Goal: Book appointment/travel/reservation

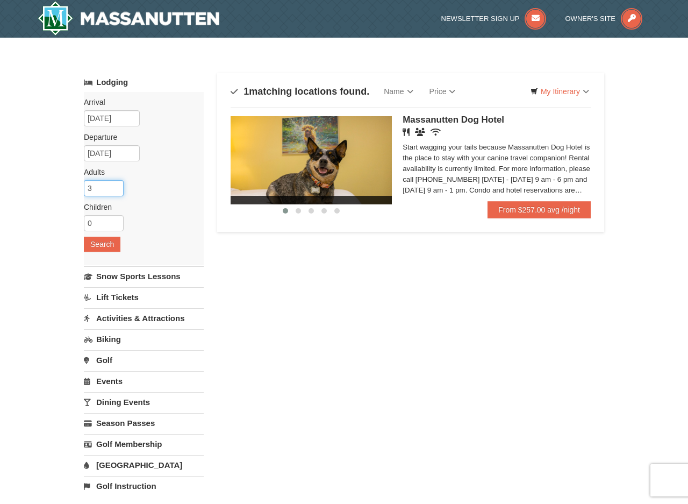
drag, startPoint x: 105, startPoint y: 182, endPoint x: 94, endPoint y: 185, distance: 12.3
click at [94, 185] on input "3" at bounding box center [104, 188] width 40 height 16
type input "2"
click at [92, 252] on div "Arrival Please format dates MM/DD/YYYY Please format dates MM/DD/YYYY 10/18/202…" at bounding box center [144, 178] width 120 height 173
click at [104, 242] on button "Search" at bounding box center [102, 243] width 37 height 15
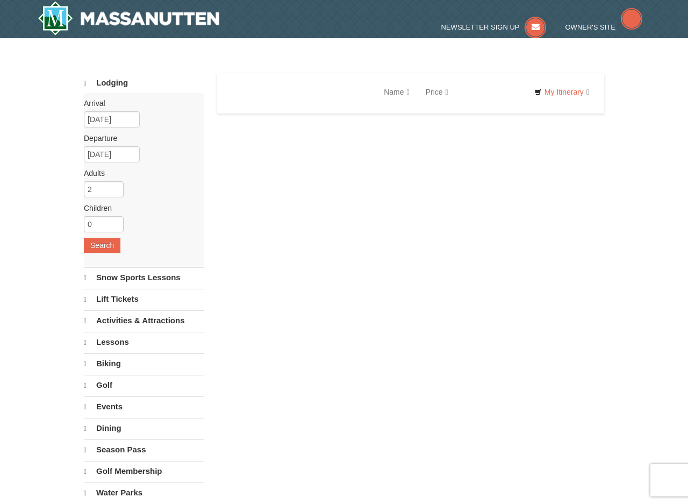
select select "9"
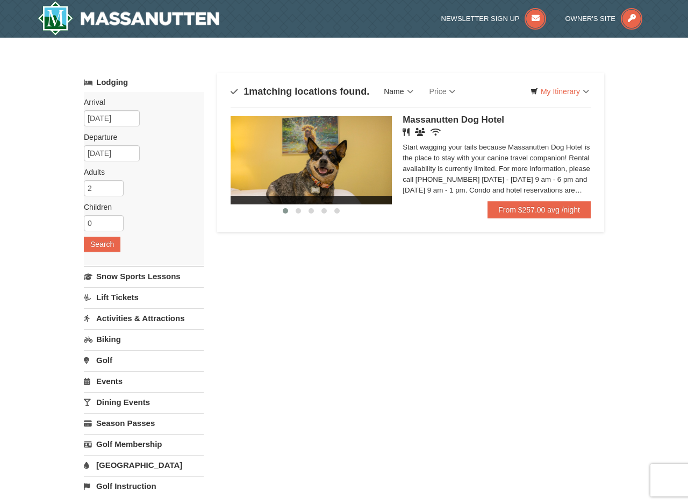
click at [401, 90] on link "Name" at bounding box center [398, 91] width 45 height 21
click at [413, 115] on div "‹ › Massanutten Dog Hotel Restaurant Banquet Facilities Wireless Internet (free…" at bounding box center [411, 158] width 360 height 102
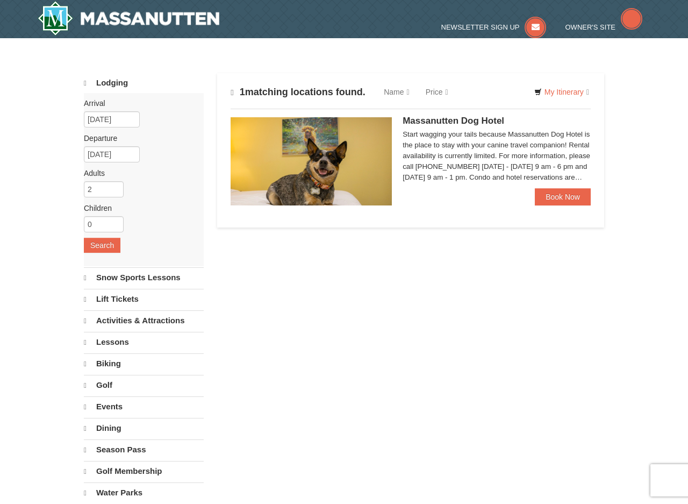
select select "9"
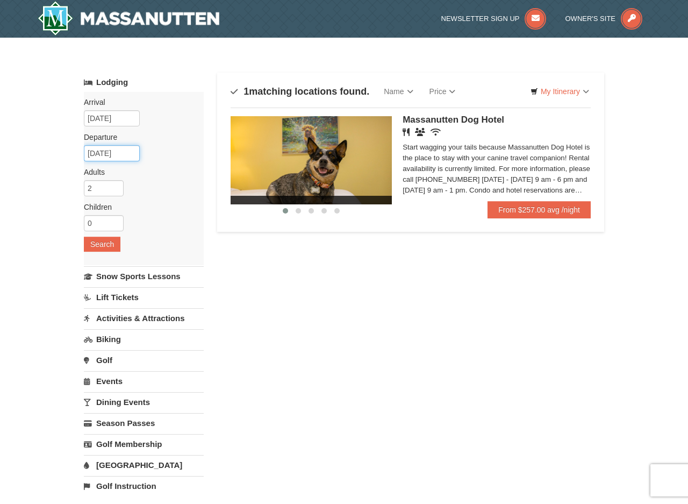
click at [111, 150] on input "[DATE]" at bounding box center [112, 153] width 56 height 16
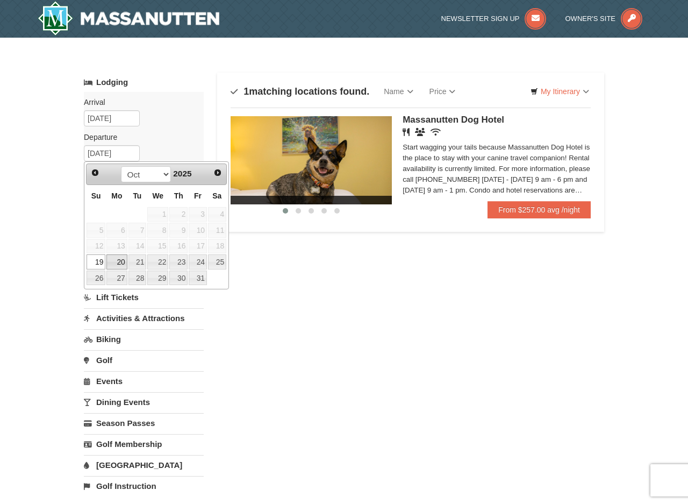
click at [117, 262] on link "20" at bounding box center [116, 261] width 20 height 15
type input "[DATE]"
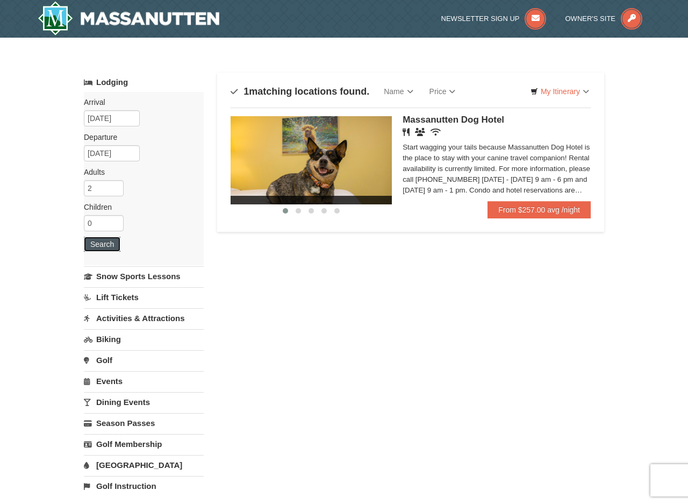
click at [103, 240] on button "Search" at bounding box center [102, 243] width 37 height 15
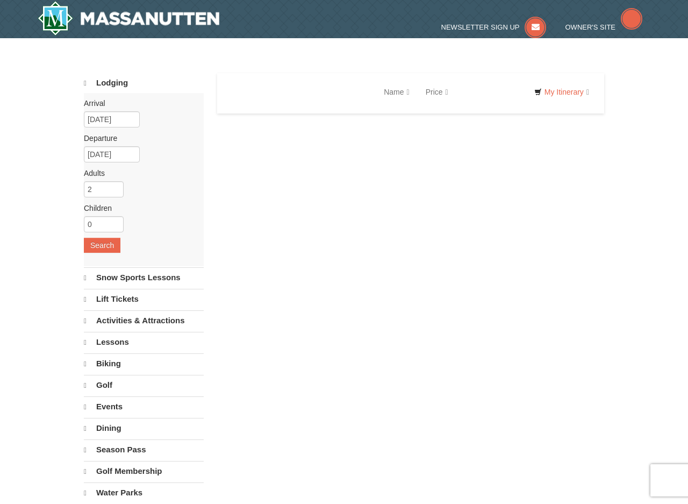
select select "9"
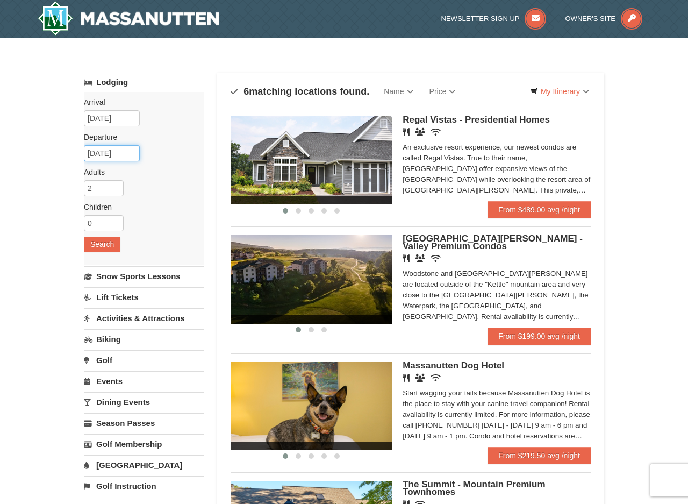
click at [127, 156] on input "[DATE]" at bounding box center [112, 153] width 56 height 16
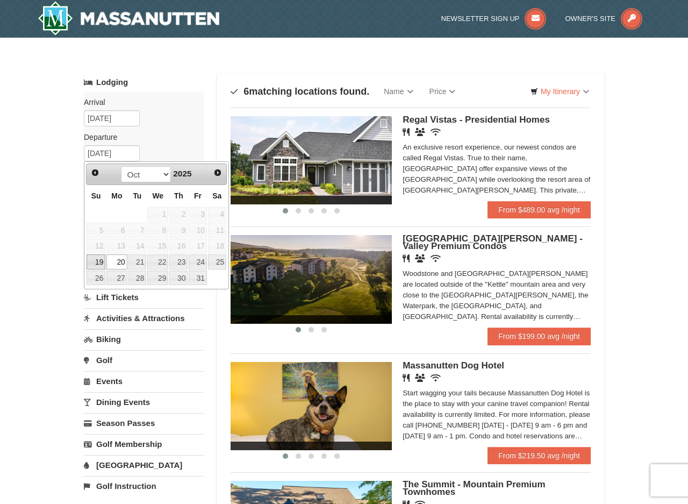
click at [102, 260] on link "19" at bounding box center [96, 261] width 19 height 15
type input "[DATE]"
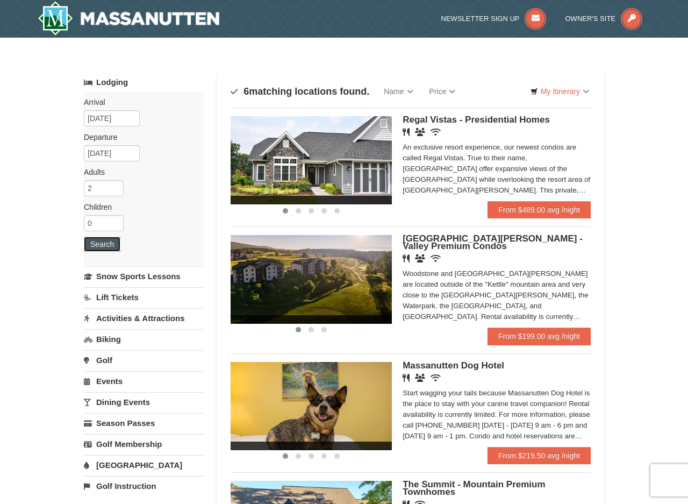
click at [105, 243] on button "Search" at bounding box center [102, 243] width 37 height 15
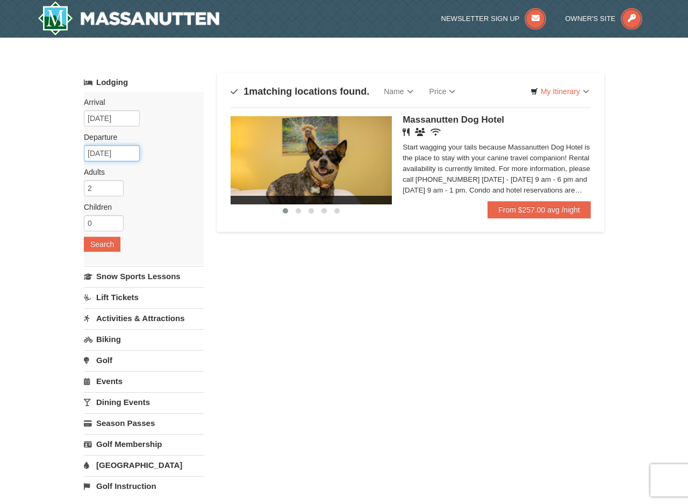
click at [112, 152] on input "[DATE]" at bounding box center [112, 153] width 56 height 16
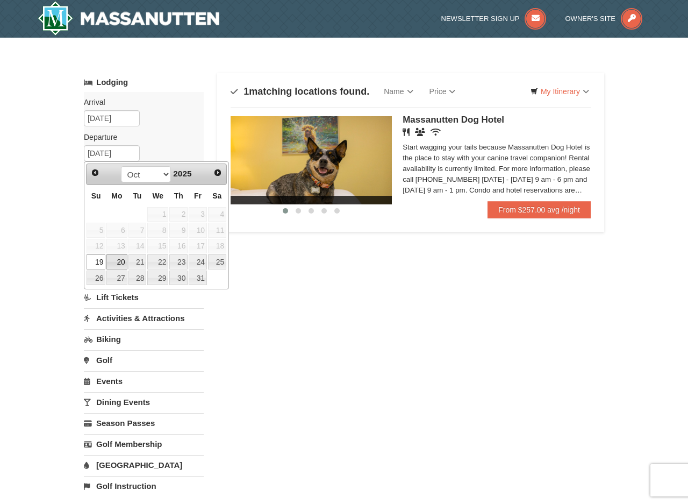
click at [117, 258] on link "20" at bounding box center [116, 261] width 20 height 15
type input "[DATE]"
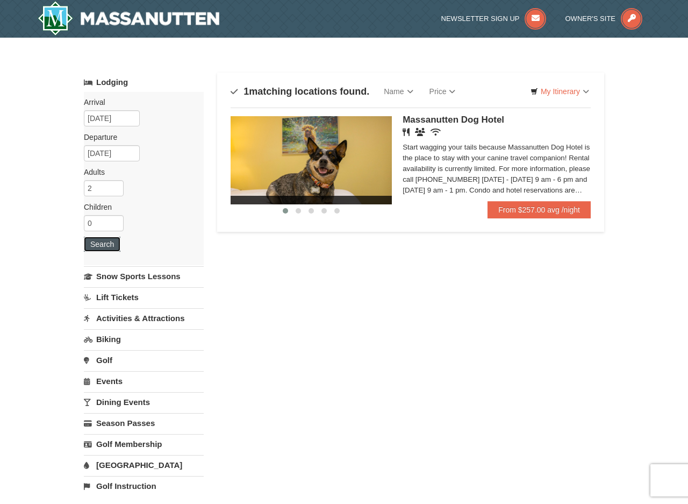
click at [109, 243] on button "Search" at bounding box center [102, 243] width 37 height 15
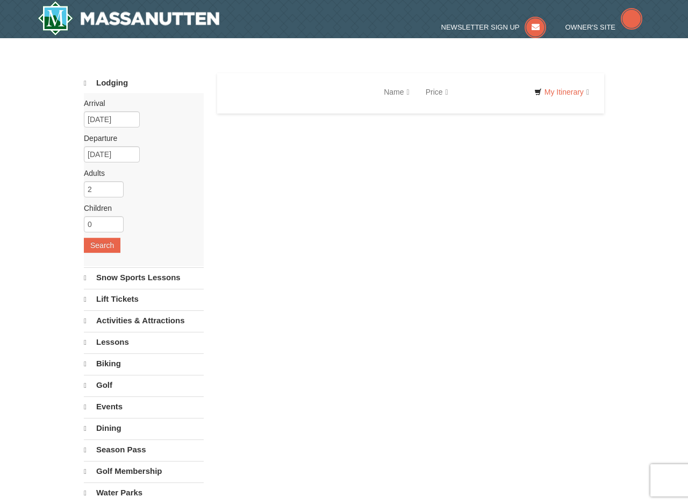
select select "9"
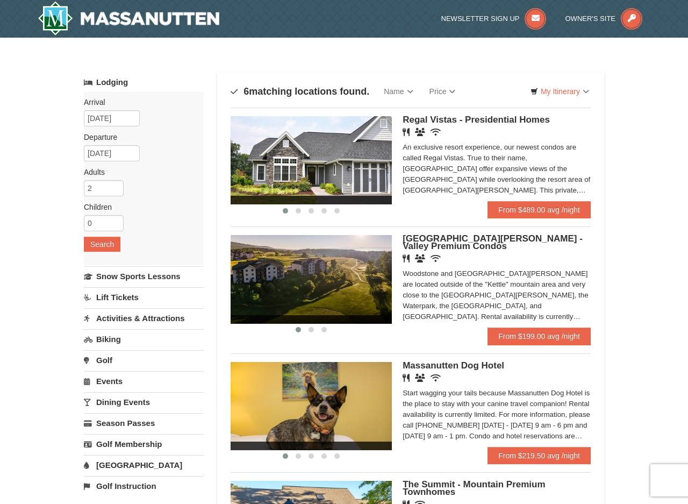
click at [117, 335] on link "Biking" at bounding box center [144, 339] width 120 height 20
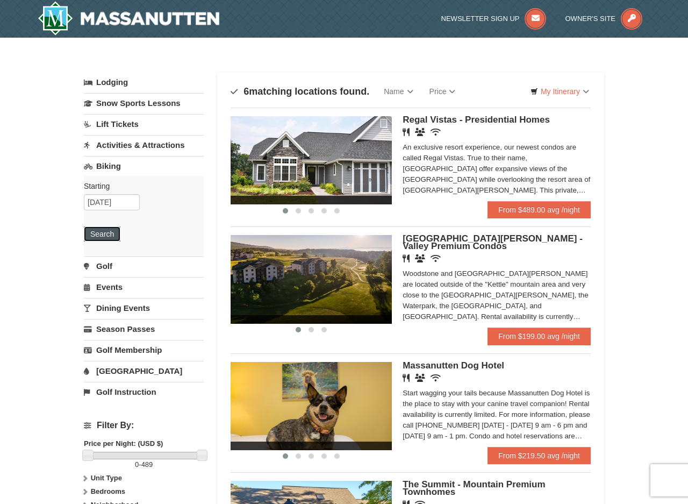
click at [105, 235] on button "Search" at bounding box center [102, 233] width 37 height 15
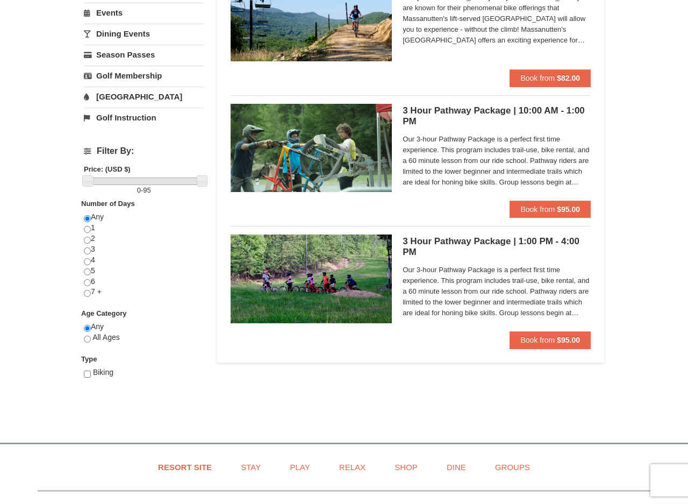
scroll to position [276, 0]
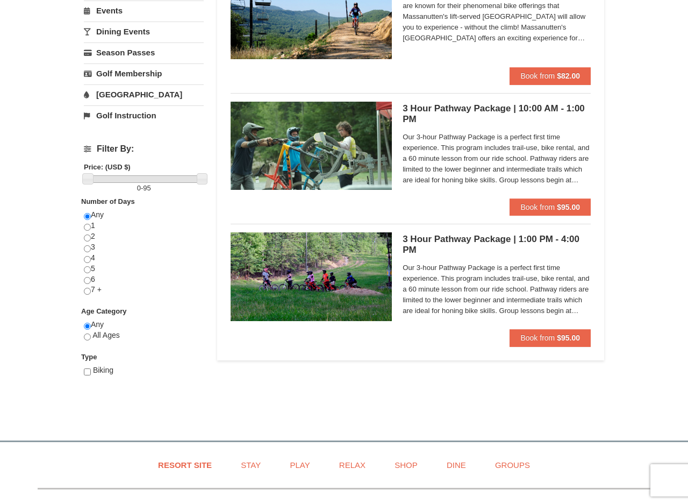
click at [450, 401] on div "Lodging Arrival Please format dates MM/DD/YYYY Please format dates MM/DD/YYYY […" at bounding box center [344, 100] width 520 height 609
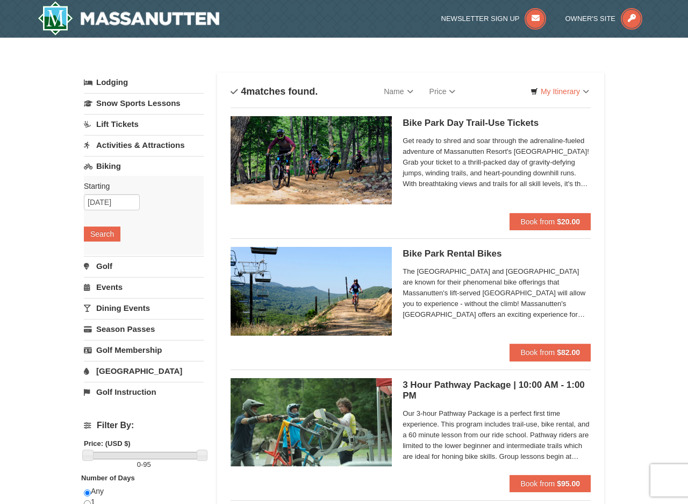
click at [114, 82] on link "Lodging" at bounding box center [144, 82] width 120 height 19
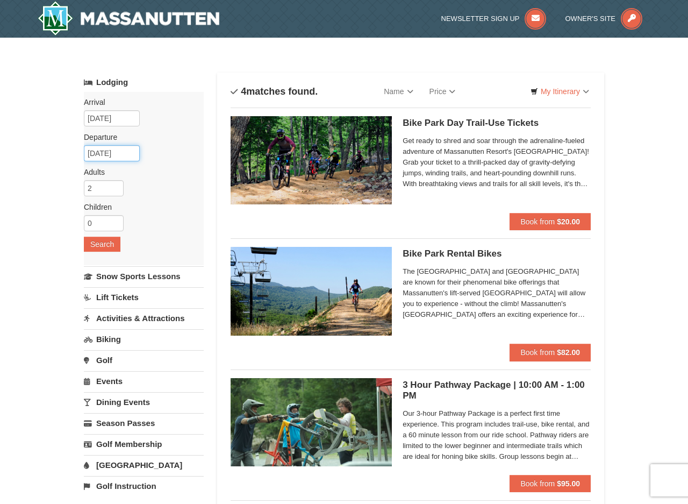
click at [103, 156] on input "[DATE]" at bounding box center [112, 153] width 56 height 16
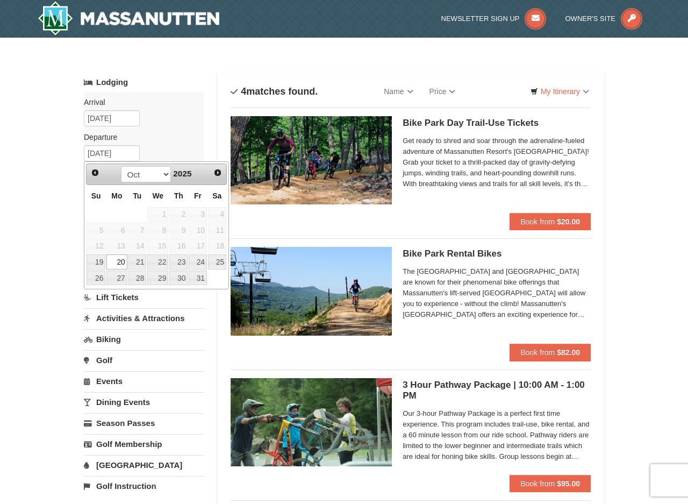
click at [97, 264] on link "19" at bounding box center [96, 261] width 19 height 15
type input "[DATE]"
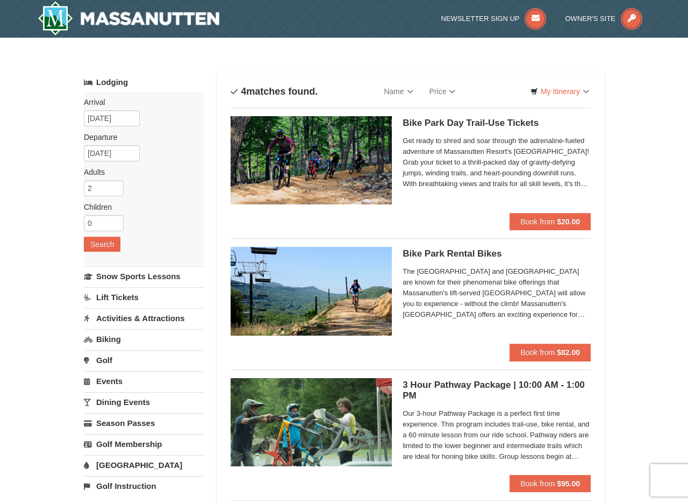
click at [160, 151] on div "Arrival Please format dates MM/DD/YYYY Please format dates MM/DD/YYYY 10/18/202…" at bounding box center [144, 178] width 120 height 173
click at [104, 191] on input "2" at bounding box center [104, 188] width 40 height 16
type input "3"
click at [104, 242] on button "Search" at bounding box center [102, 243] width 37 height 15
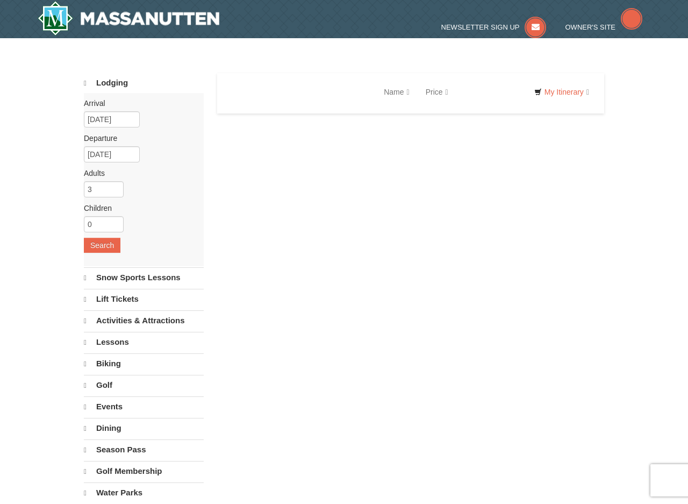
select select "9"
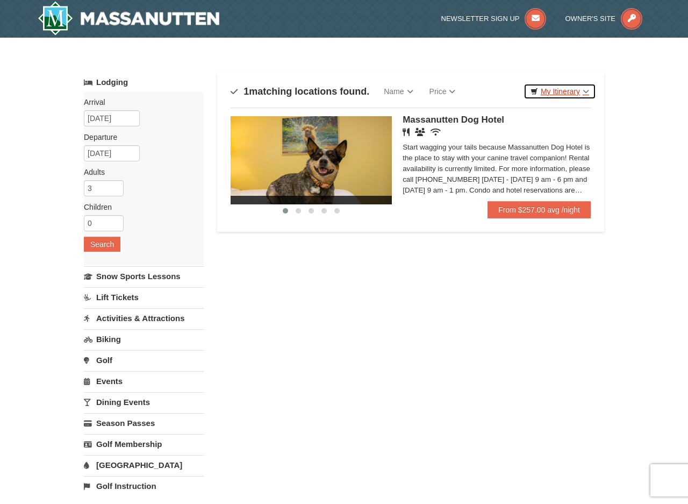
click at [550, 91] on link "My Itinerary" at bounding box center [559, 91] width 73 height 16
